Goal: Task Accomplishment & Management: Manage account settings

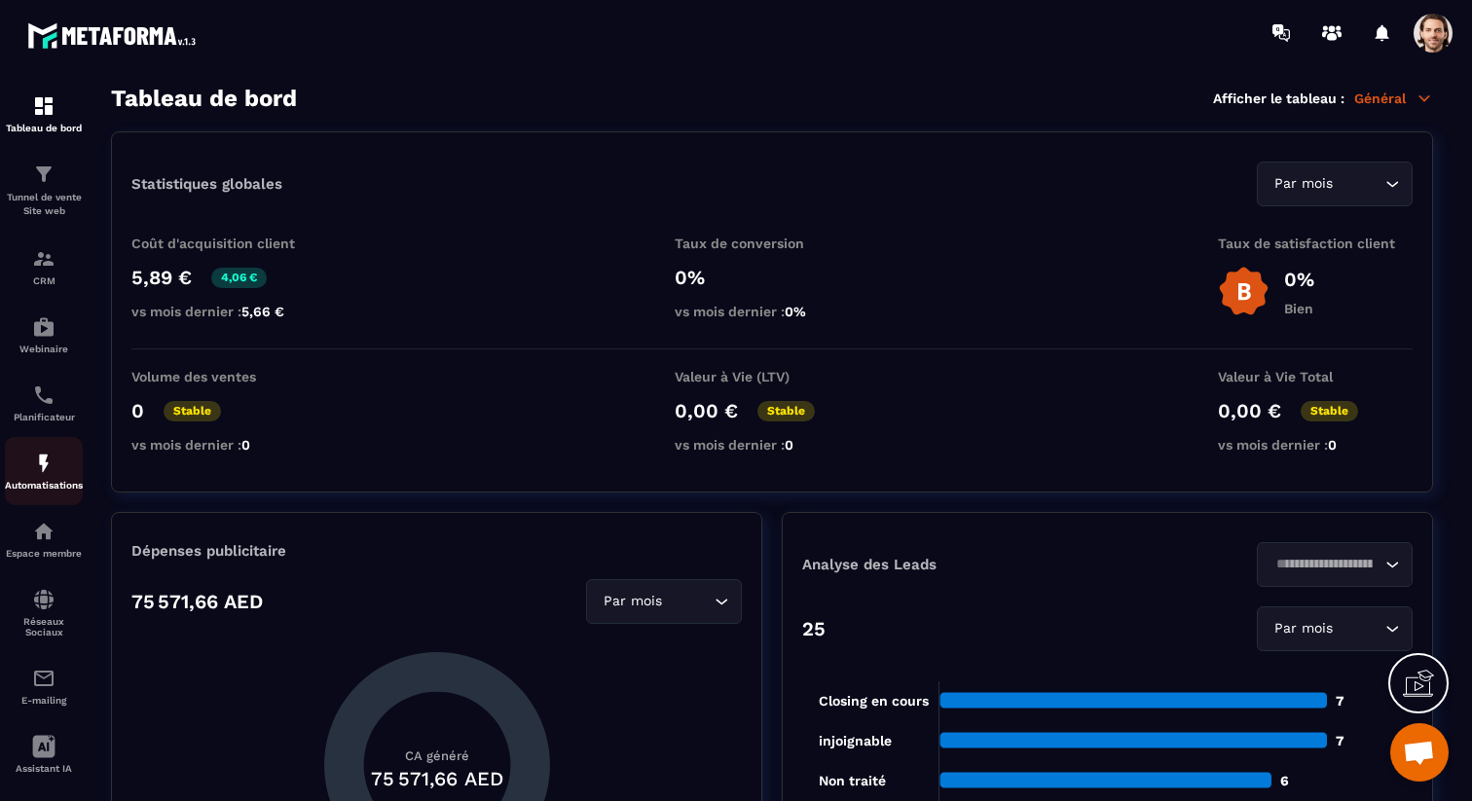
click at [26, 468] on div "Automatisations" at bounding box center [44, 471] width 78 height 39
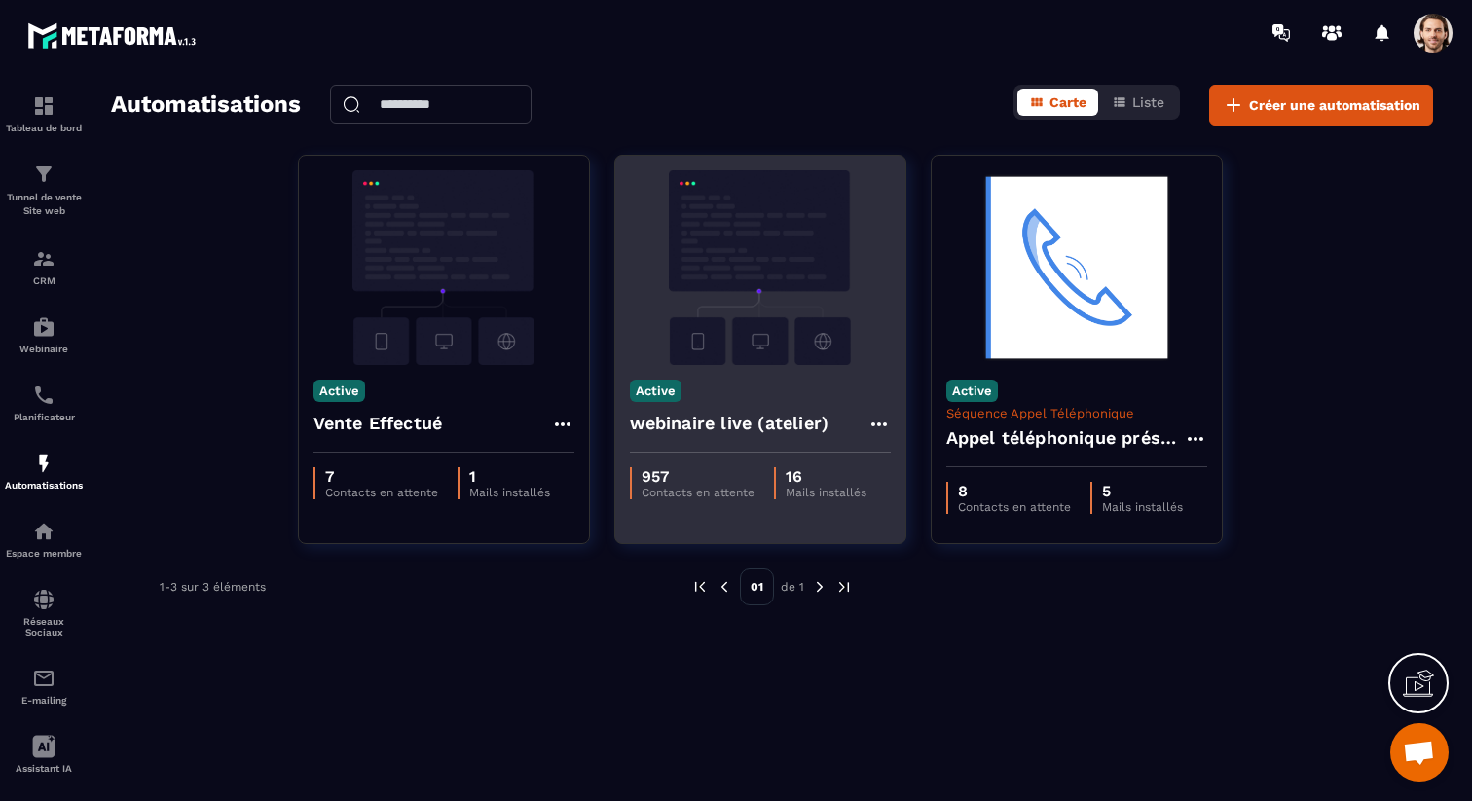
click at [719, 418] on h4 "webinaire live (atelier)" at bounding box center [730, 423] width 200 height 27
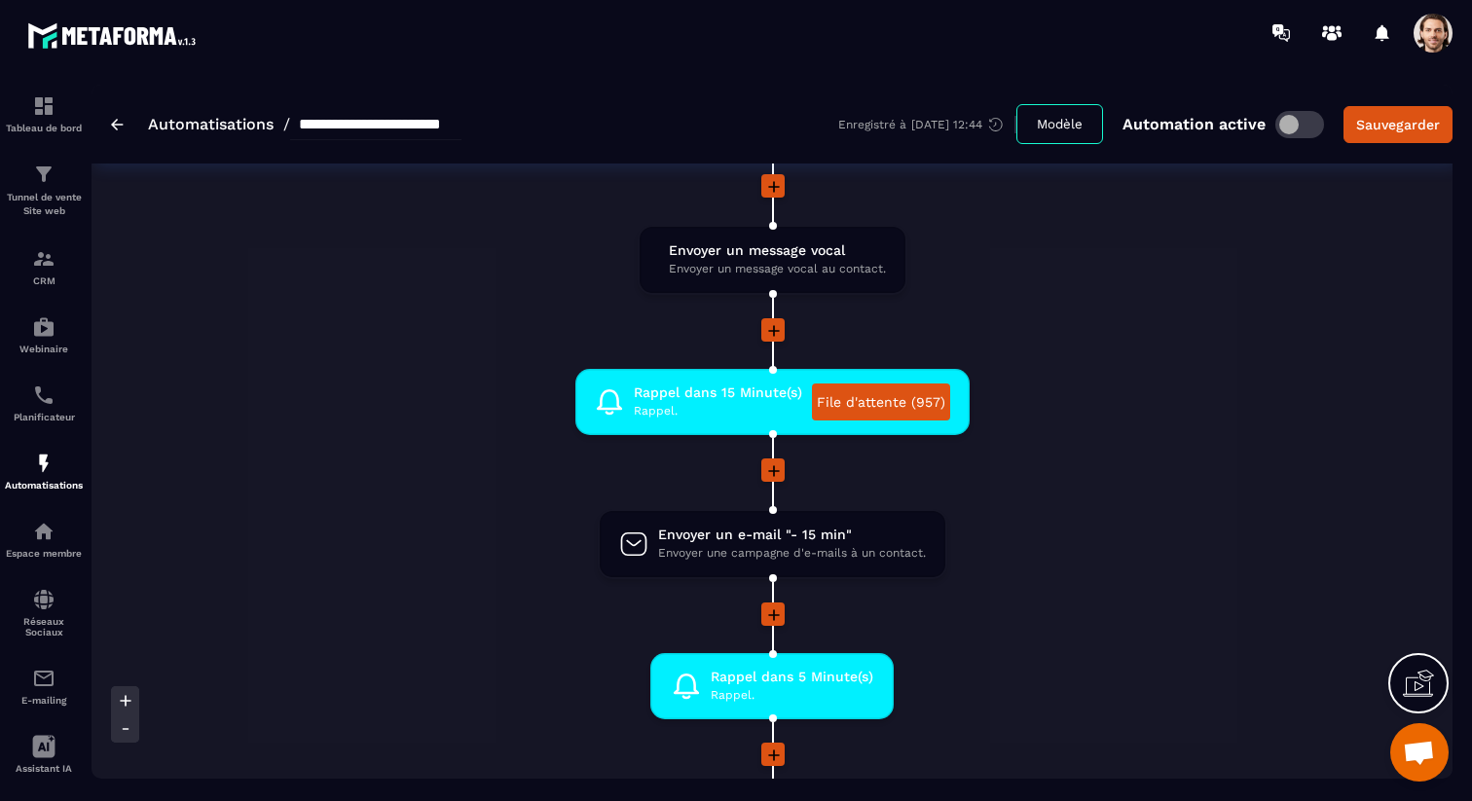
scroll to position [1890, 0]
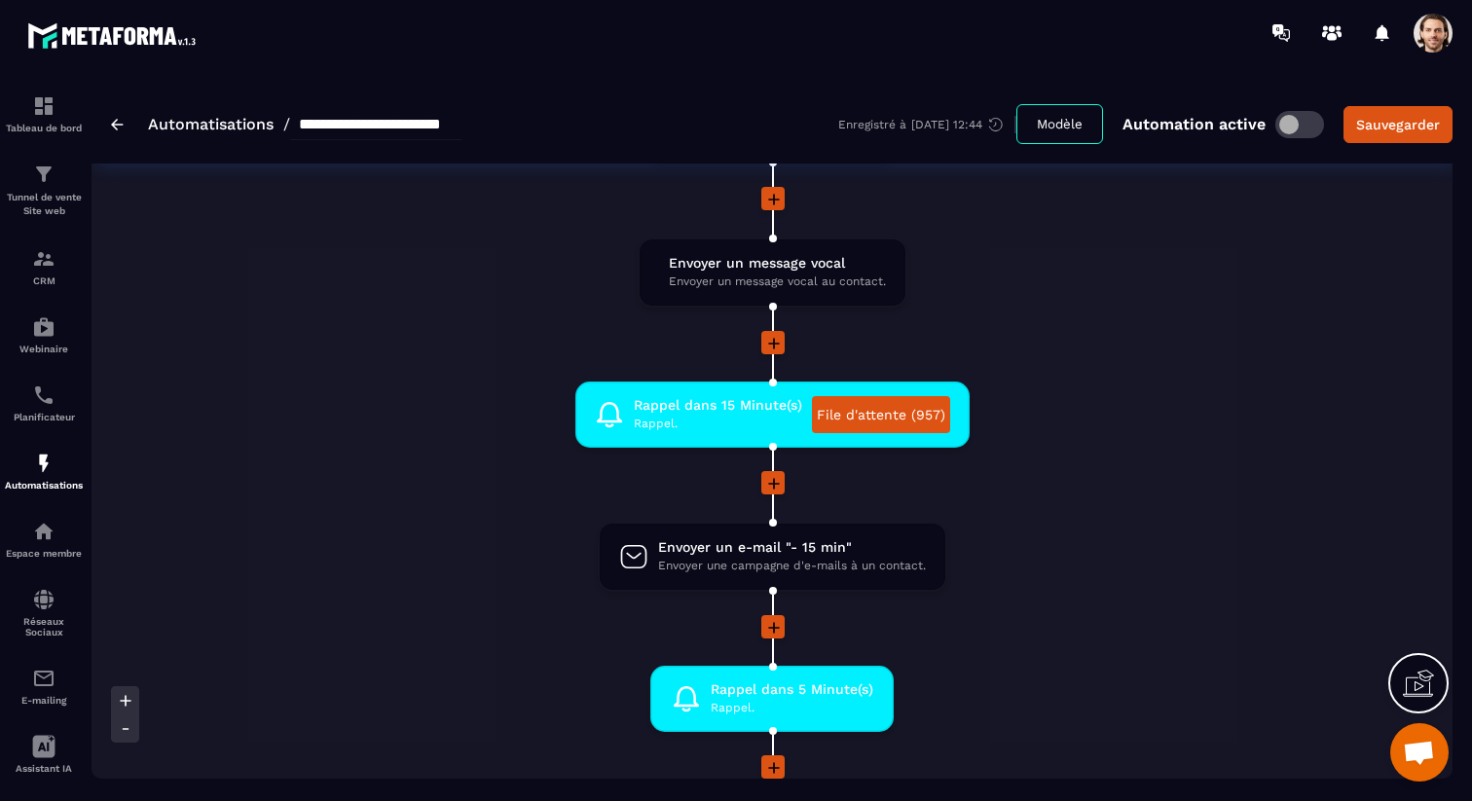
click at [1434, 50] on span at bounding box center [1433, 33] width 39 height 39
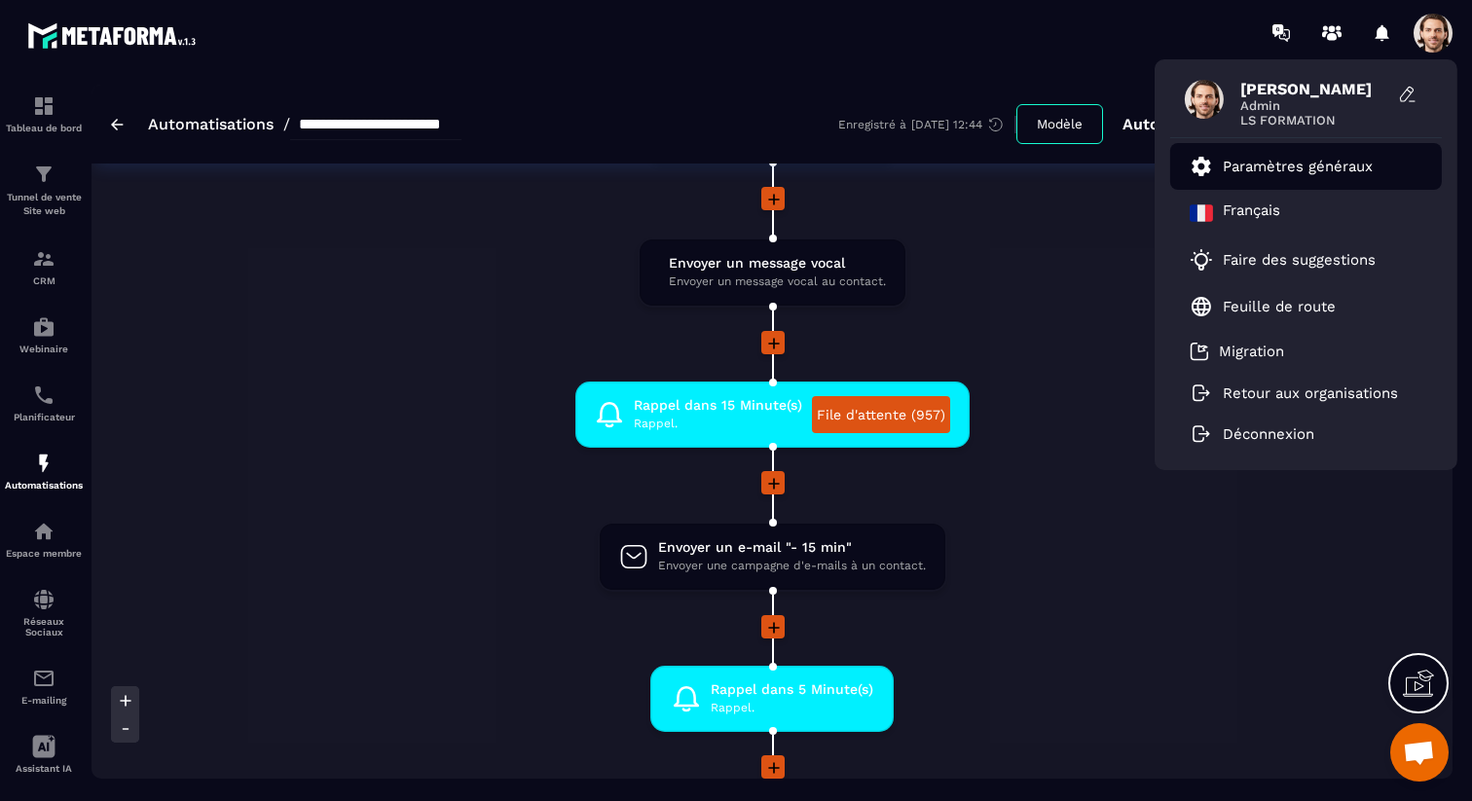
click at [1308, 160] on p "Paramètres généraux" at bounding box center [1298, 167] width 150 height 18
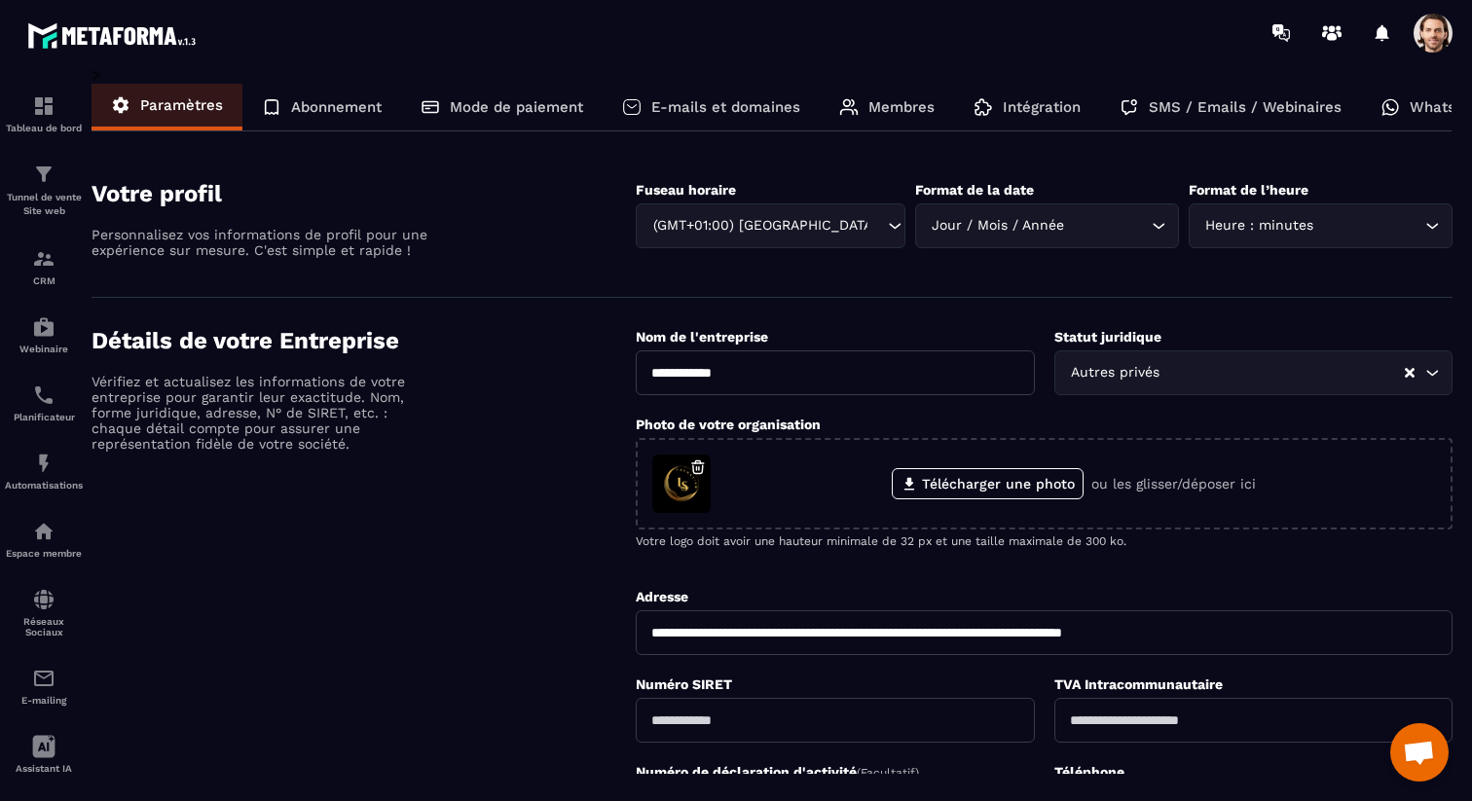
click at [1297, 101] on p "SMS / Emails / Webinaires" at bounding box center [1245, 107] width 193 height 18
